Goal: Transaction & Acquisition: Purchase product/service

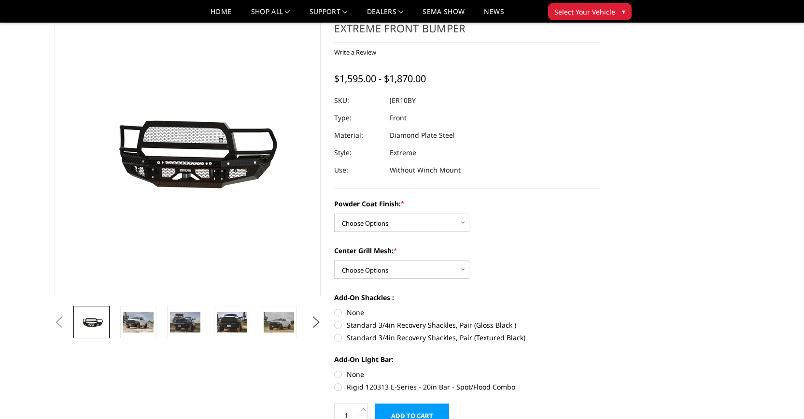
scroll to position [46, 0]
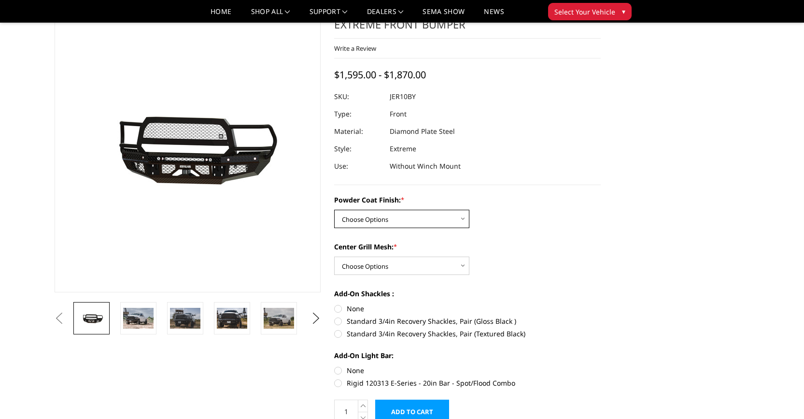
select select "3228"
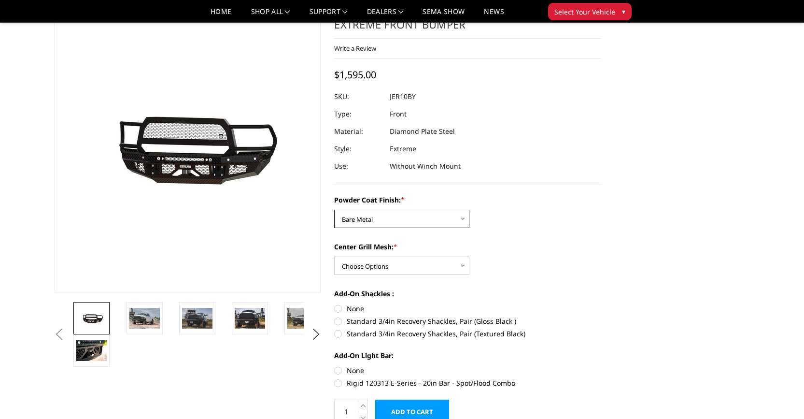
scroll to position [0, 0]
select select "3231"
click at [535, 280] on div "Powder Coat Finish: * Choose Options Bare Metal Gloss Black Powder Coat Texture…" at bounding box center [467, 290] width 267 height 191
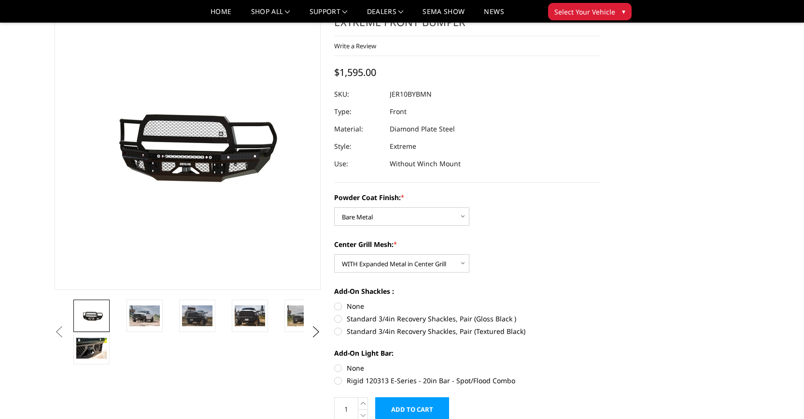
scroll to position [97, 0]
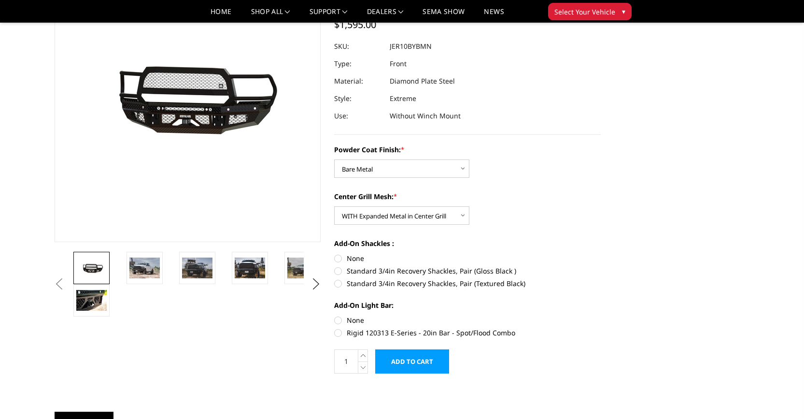
click at [339, 262] on label "None" at bounding box center [467, 258] width 267 height 10
click at [335, 254] on input "None" at bounding box center [334, 253] width 0 height 0
radio input "true"
click at [340, 321] on label "None" at bounding box center [467, 320] width 267 height 10
click at [335, 315] on input "None" at bounding box center [334, 315] width 0 height 0
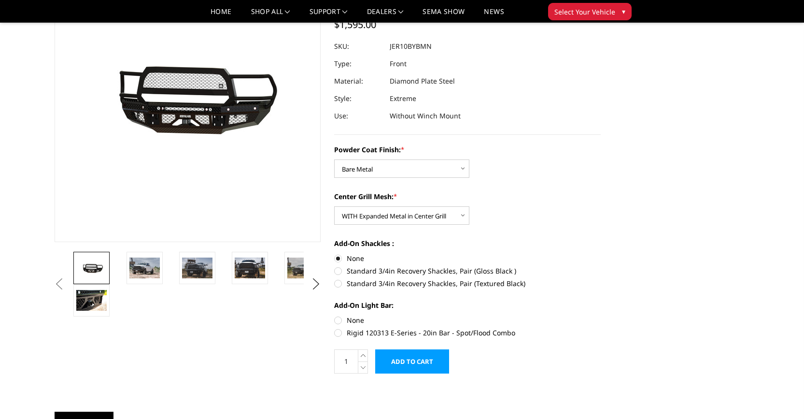
radio input "true"
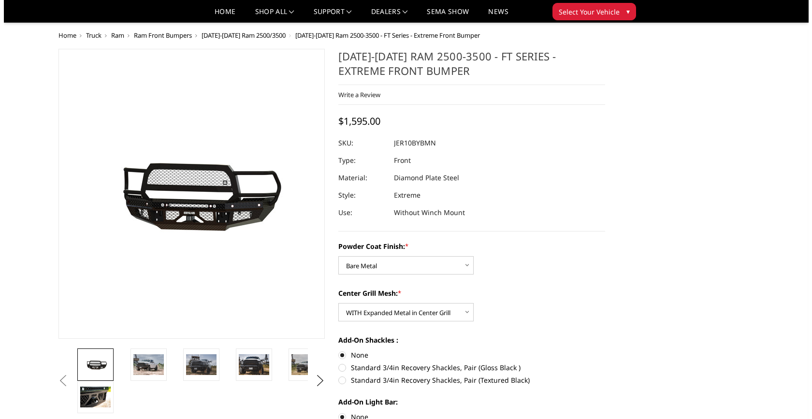
scroll to position [140, 0]
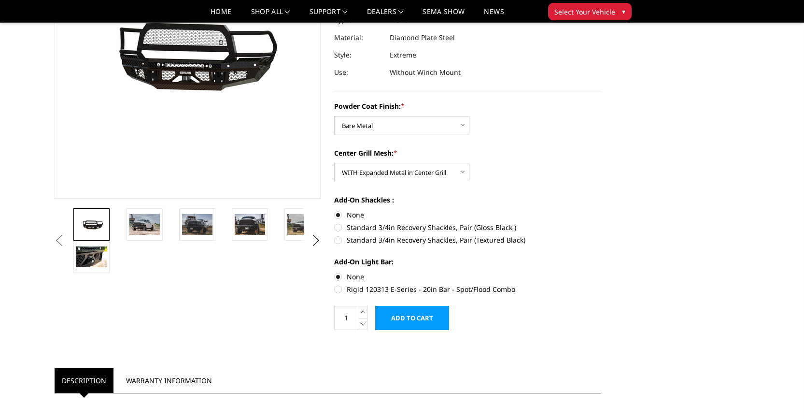
click at [423, 324] on input "Add to Cart" at bounding box center [412, 318] width 74 height 24
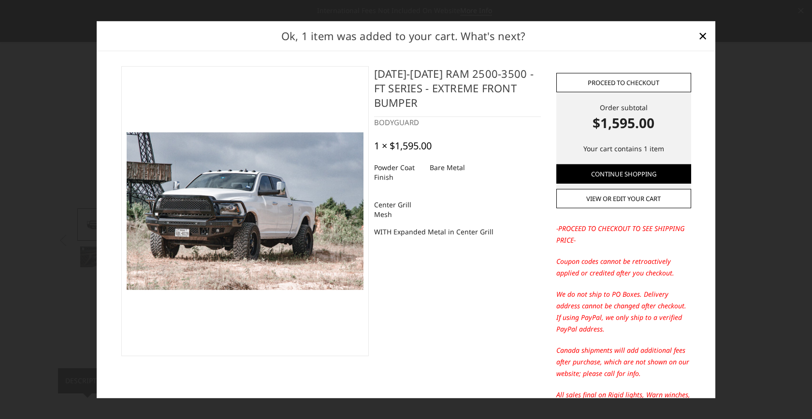
click at [599, 85] on link "Proceed to checkout" at bounding box center [623, 82] width 135 height 19
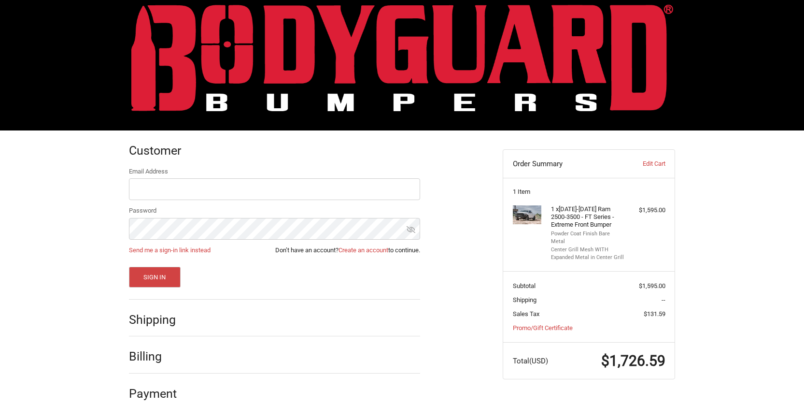
scroll to position [15, 0]
click at [262, 315] on div "Shipping" at bounding box center [274, 319] width 291 height 33
click at [164, 326] on h2 "Shipping" at bounding box center [157, 319] width 57 height 15
click at [305, 195] on input "Email Address" at bounding box center [274, 189] width 291 height 22
type input "flplante92@gmail.com"
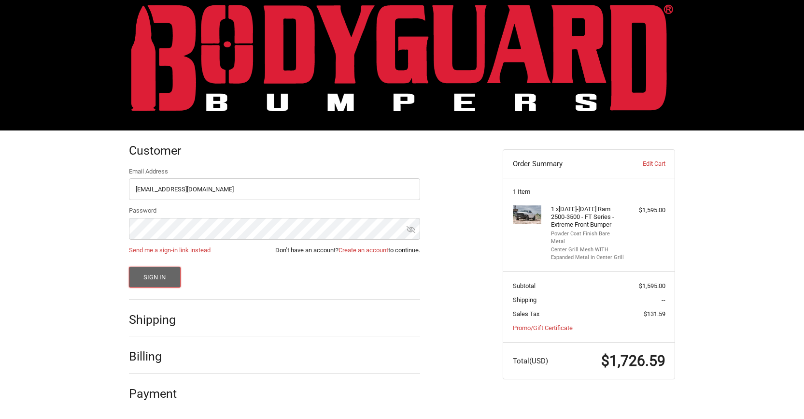
click at [163, 277] on button "Sign In" at bounding box center [155, 277] width 52 height 21
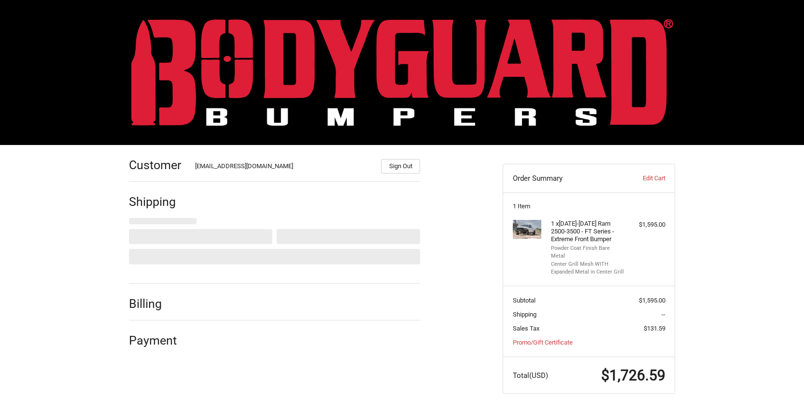
select select "US"
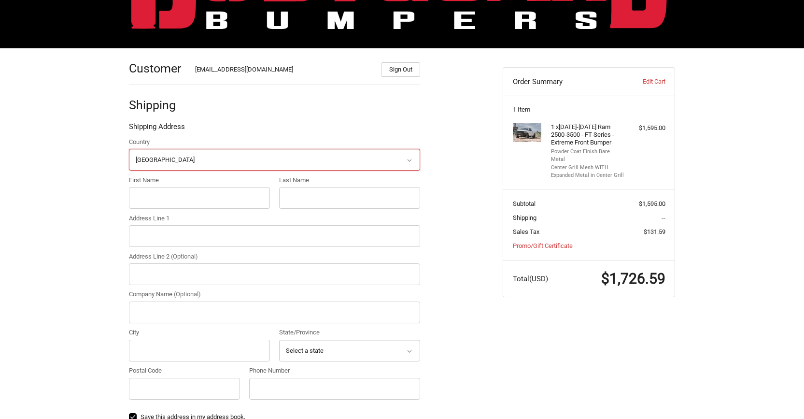
scroll to position [145, 0]
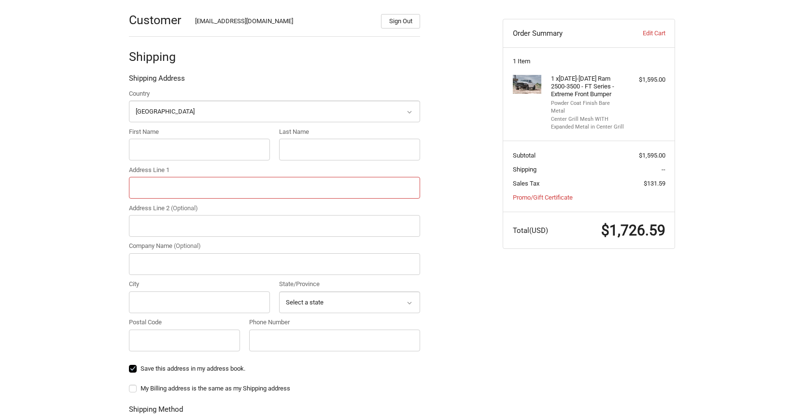
click at [207, 183] on input "Address Line 1" at bounding box center [274, 188] width 291 height 22
click at [205, 156] on input "First Name" at bounding box center [199, 150] width 141 height 22
type input "Francis"
type input "Plante"
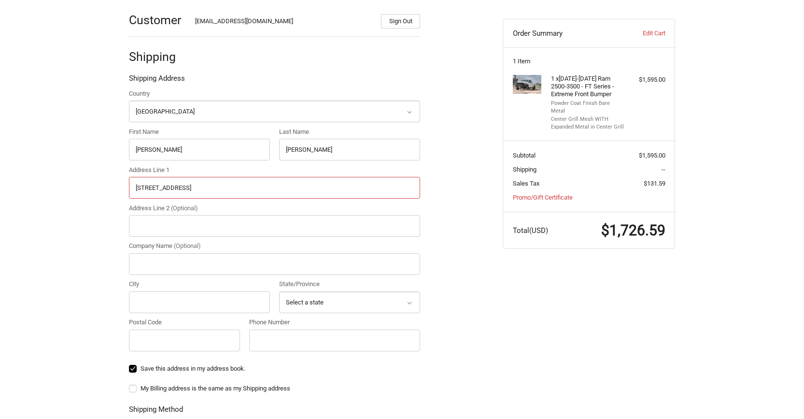
type input "2670 watermark Drive"
type input "Dalzell"
select select "SC"
type input "29040"
click at [89, 258] on div "Customer flplante92@gmail.com Sign Out Shipping Shipping Address Country Select…" at bounding box center [402, 326] width 804 height 652
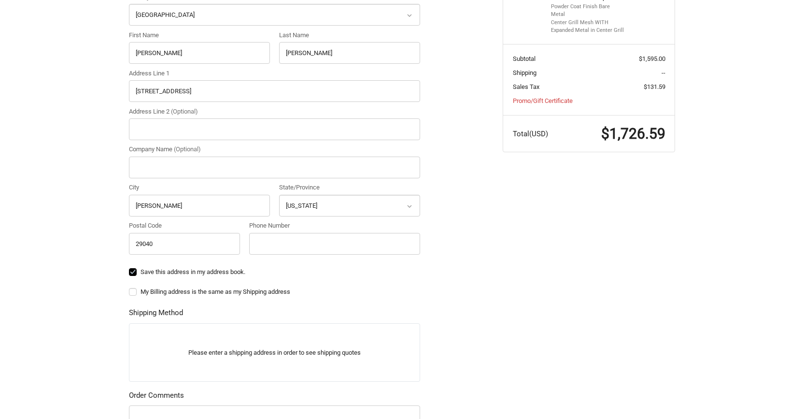
scroll to position [338, 0]
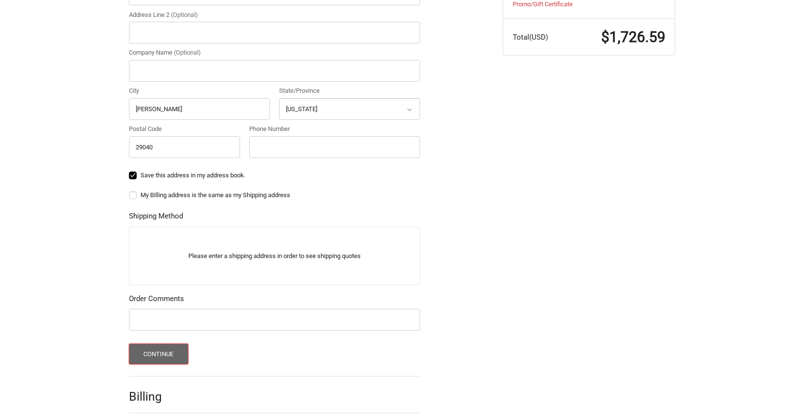
click at [162, 353] on button "Continue" at bounding box center [158, 353] width 59 height 21
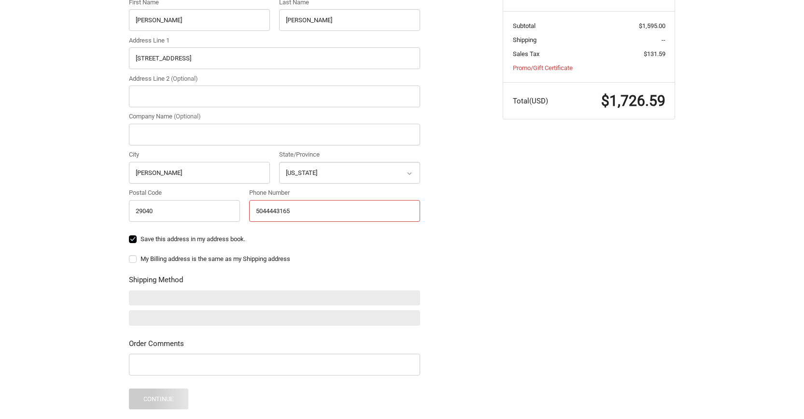
type input "5044443165"
click at [87, 257] on div "Customer flplante92@gmail.com Sign Out Shipping Shipping Address Country Select…" at bounding box center [402, 187] width 804 height 633
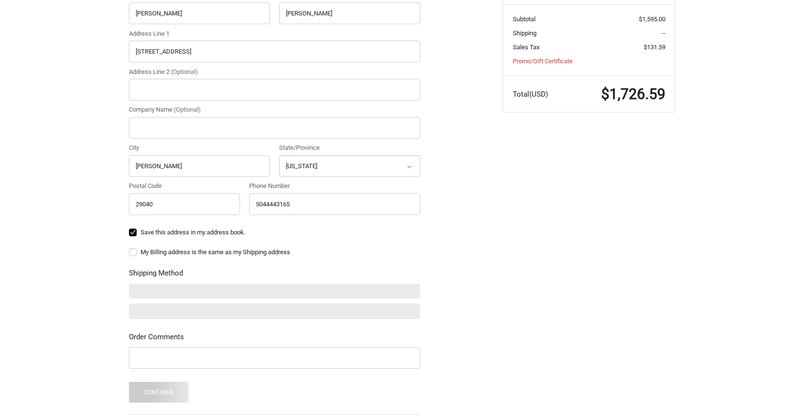
scroll to position [323, 0]
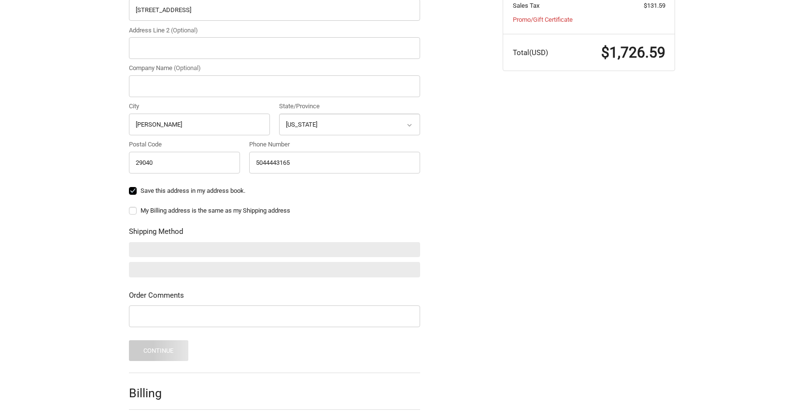
click at [137, 212] on label "My Billing address is the same as my Shipping address" at bounding box center [274, 211] width 291 height 8
click at [129, 206] on input "My Billing address is the same as my Shipping address" at bounding box center [129, 206] width 0 height 0
checkbox input "true"
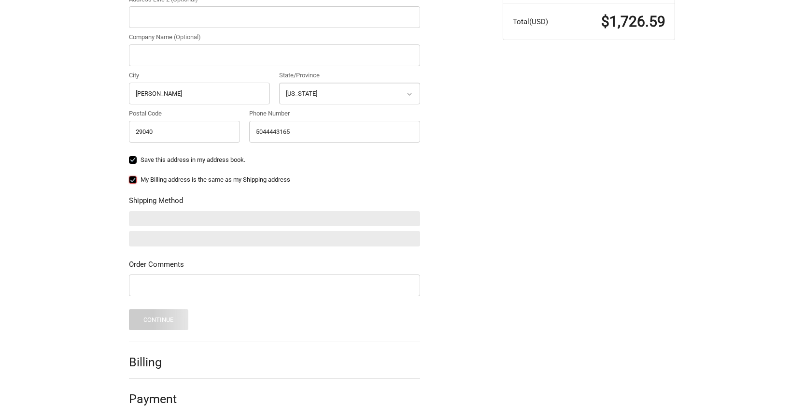
scroll to position [359, 0]
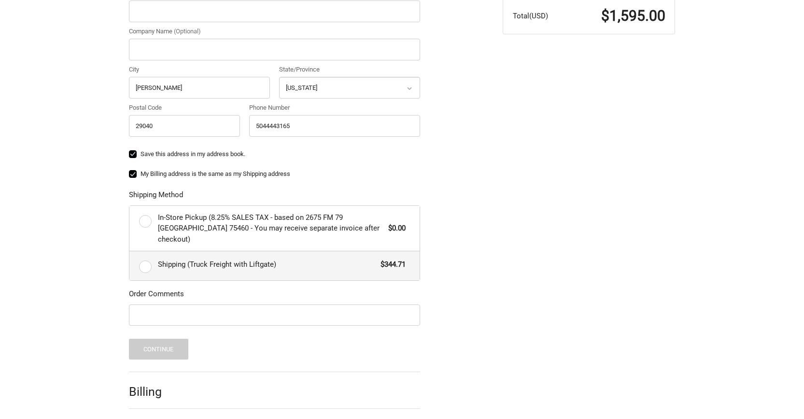
click at [143, 257] on label "Shipping (Truck Freight with Liftgate) $344.71" at bounding box center [274, 265] width 290 height 29
click at [130, 252] on input "Shipping (Truck Freight with Liftgate) $344.71" at bounding box center [129, 251] width 0 height 0
radio input "true"
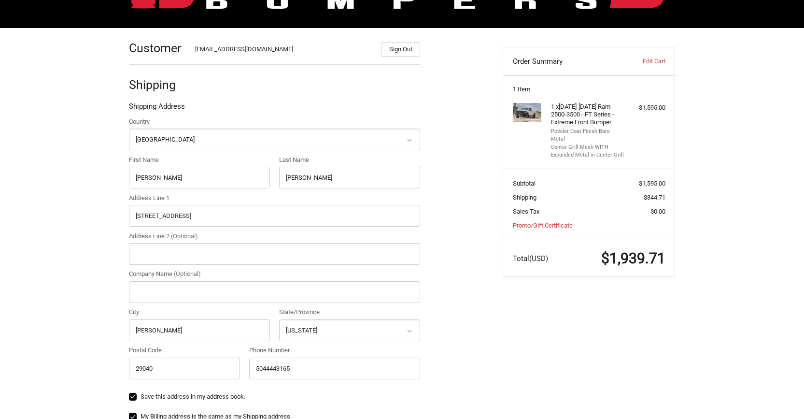
scroll to position [0, 0]
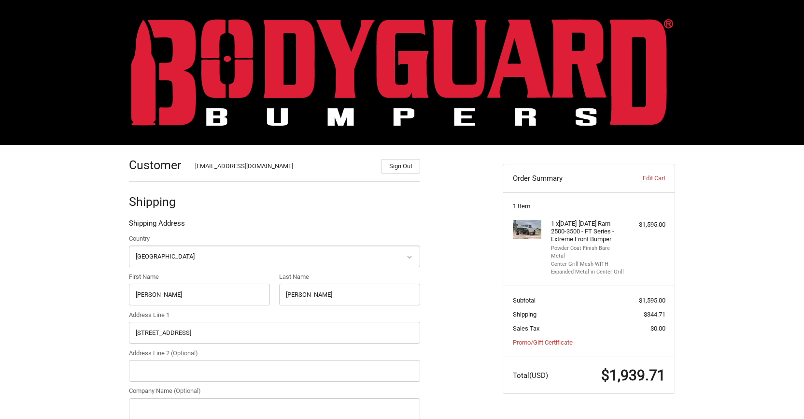
drag, startPoint x: 589, startPoint y: 240, endPoint x: 553, endPoint y: 223, distance: 40.6
click at [553, 223] on h4 "1 x 2010-2018 Ram 2500-3500 - FT Series - Extreme Front Bumper" at bounding box center [588, 232] width 74 height 24
click at [570, 230] on h4 "1 x 2010-2018 Ram 2500-3500 - FT Series - Extreme Front Bumper" at bounding box center [588, 232] width 74 height 24
click at [526, 228] on img at bounding box center [527, 229] width 29 height 19
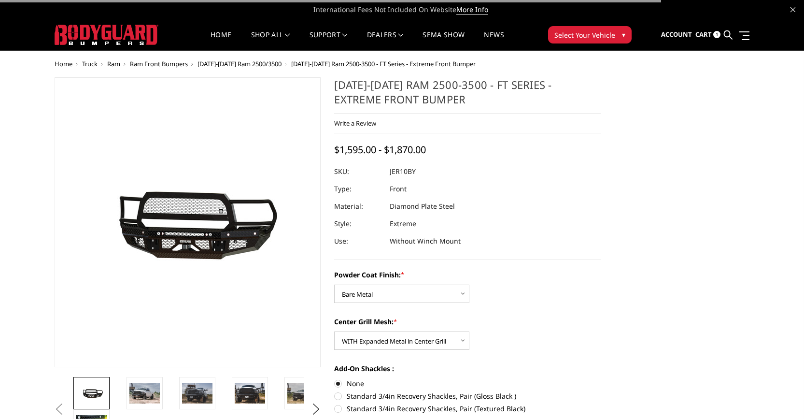
select select "3228"
select select "3231"
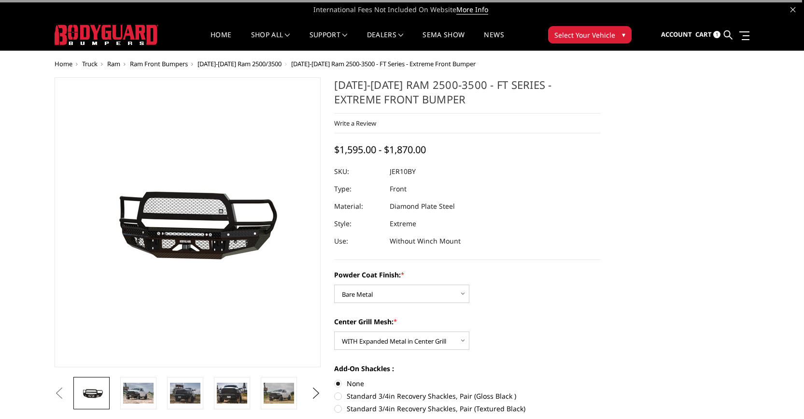
scroll to position [169, 0]
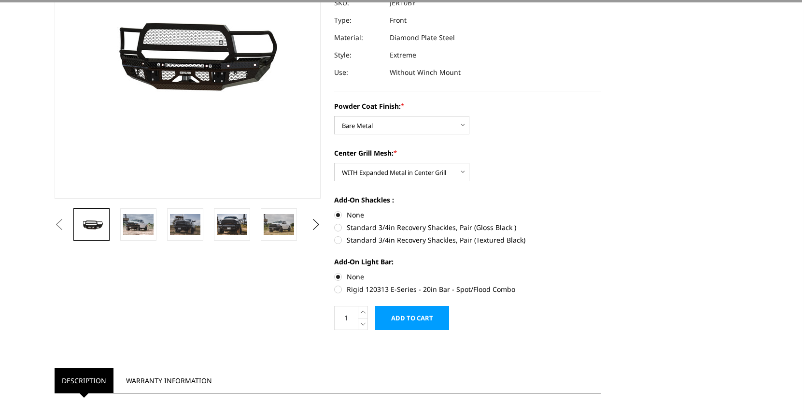
drag, startPoint x: 416, startPoint y: 103, endPoint x: 483, endPoint y: -111, distance: 224.0
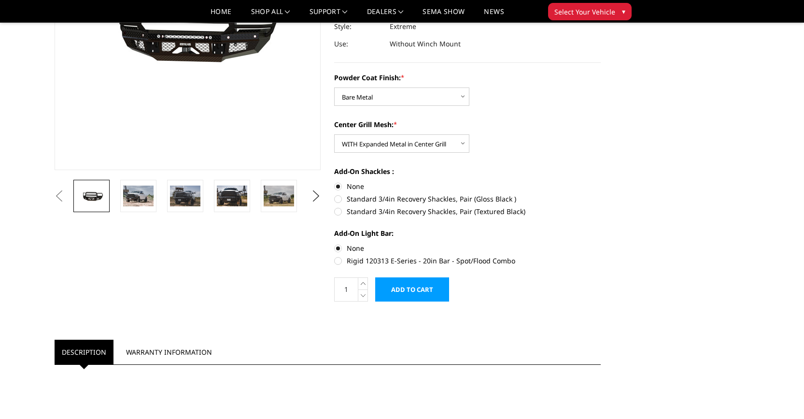
click at [499, 97] on div "Powder Coat Finish: * Choose Options Bare Metal Gloss Black Powder Coat Texture…" at bounding box center [467, 88] width 267 height 33
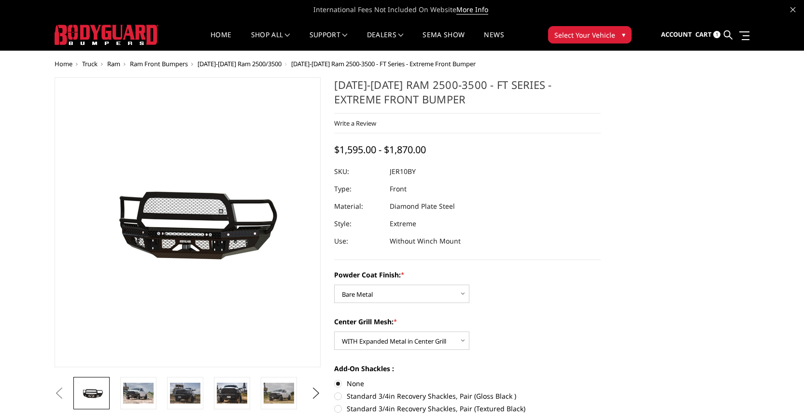
drag, startPoint x: 432, startPoint y: 99, endPoint x: 481, endPoint y: 87, distance: 49.8
click at [481, 87] on h1 "[DATE]-[DATE] Ram 2500-3500 - FT Series - Extreme Front Bumper" at bounding box center [467, 95] width 267 height 36
